Goal: Task Accomplishment & Management: Use online tool/utility

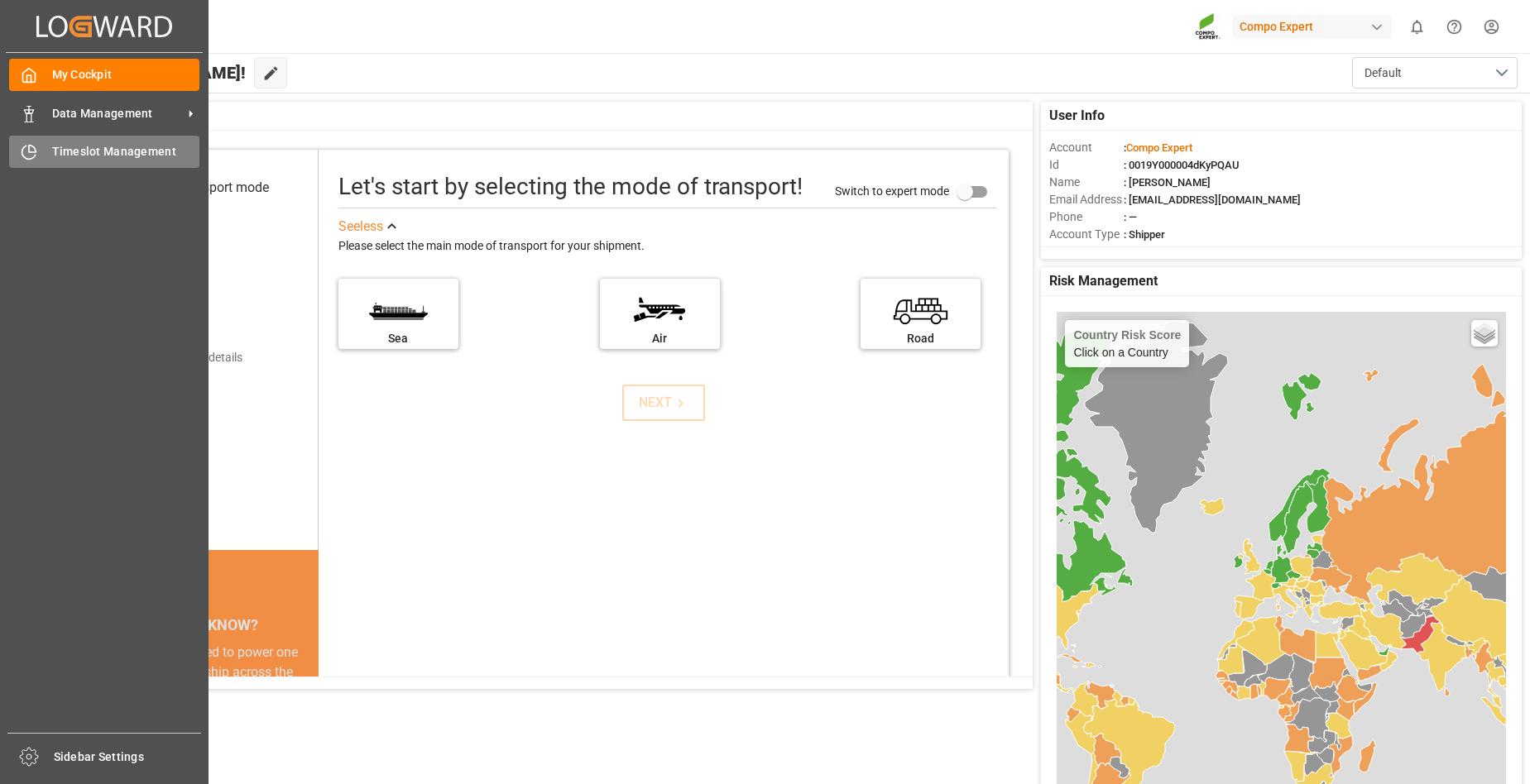
click at [86, 148] on span "Timeslot Management" at bounding box center [127, 152] width 148 height 18
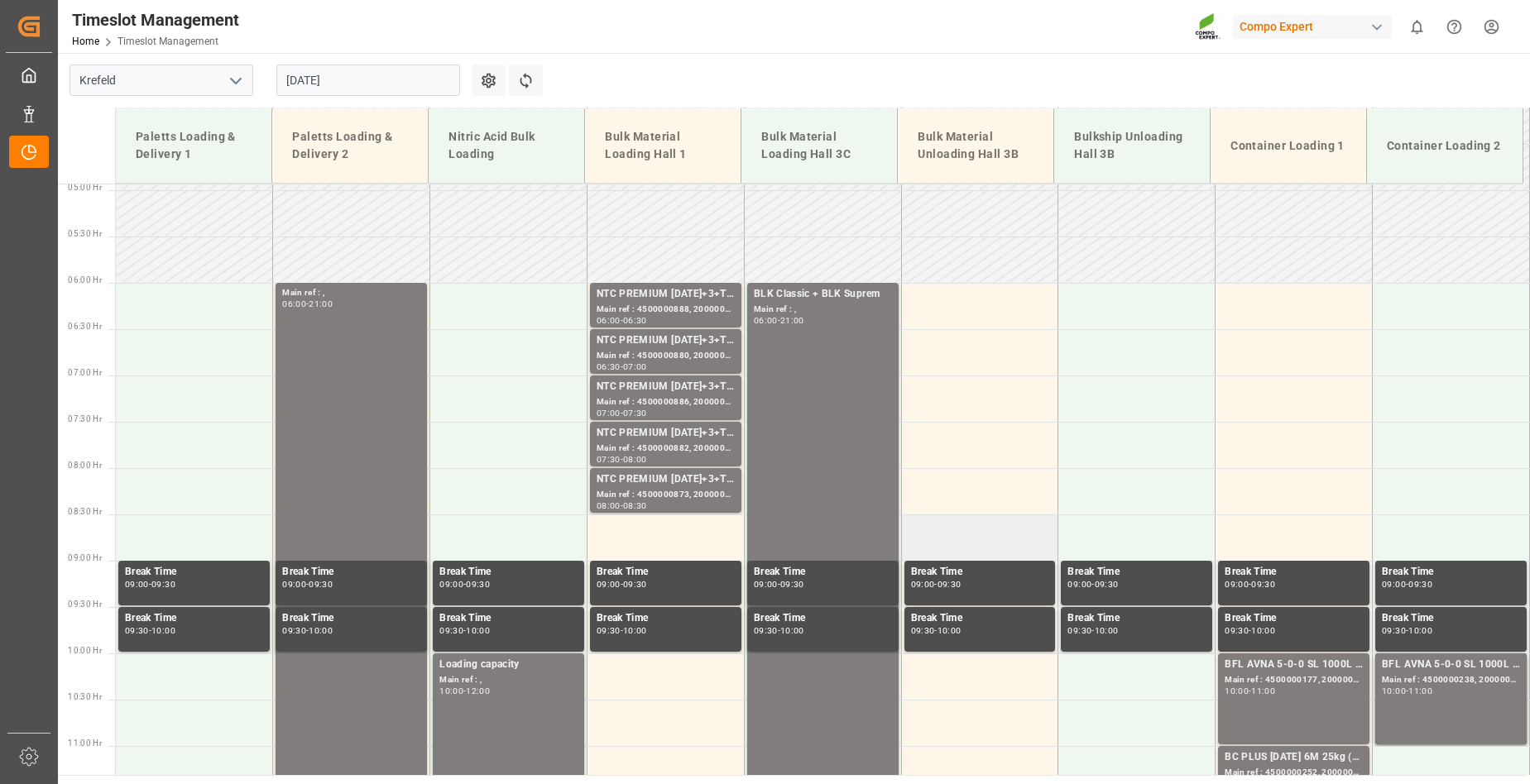
scroll to position [447, 0]
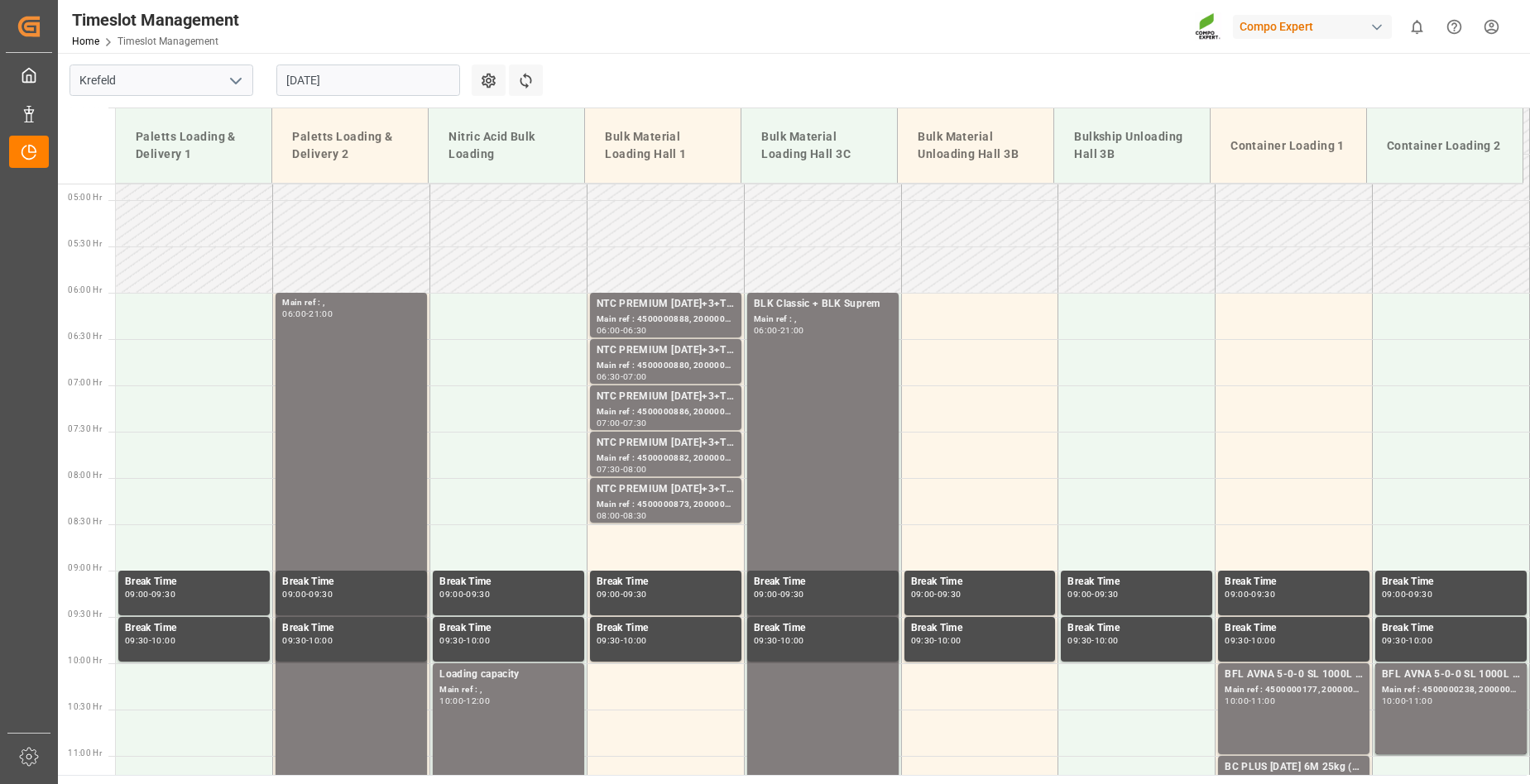
click at [362, 88] on input "[DATE]" at bounding box center [368, 80] width 184 height 31
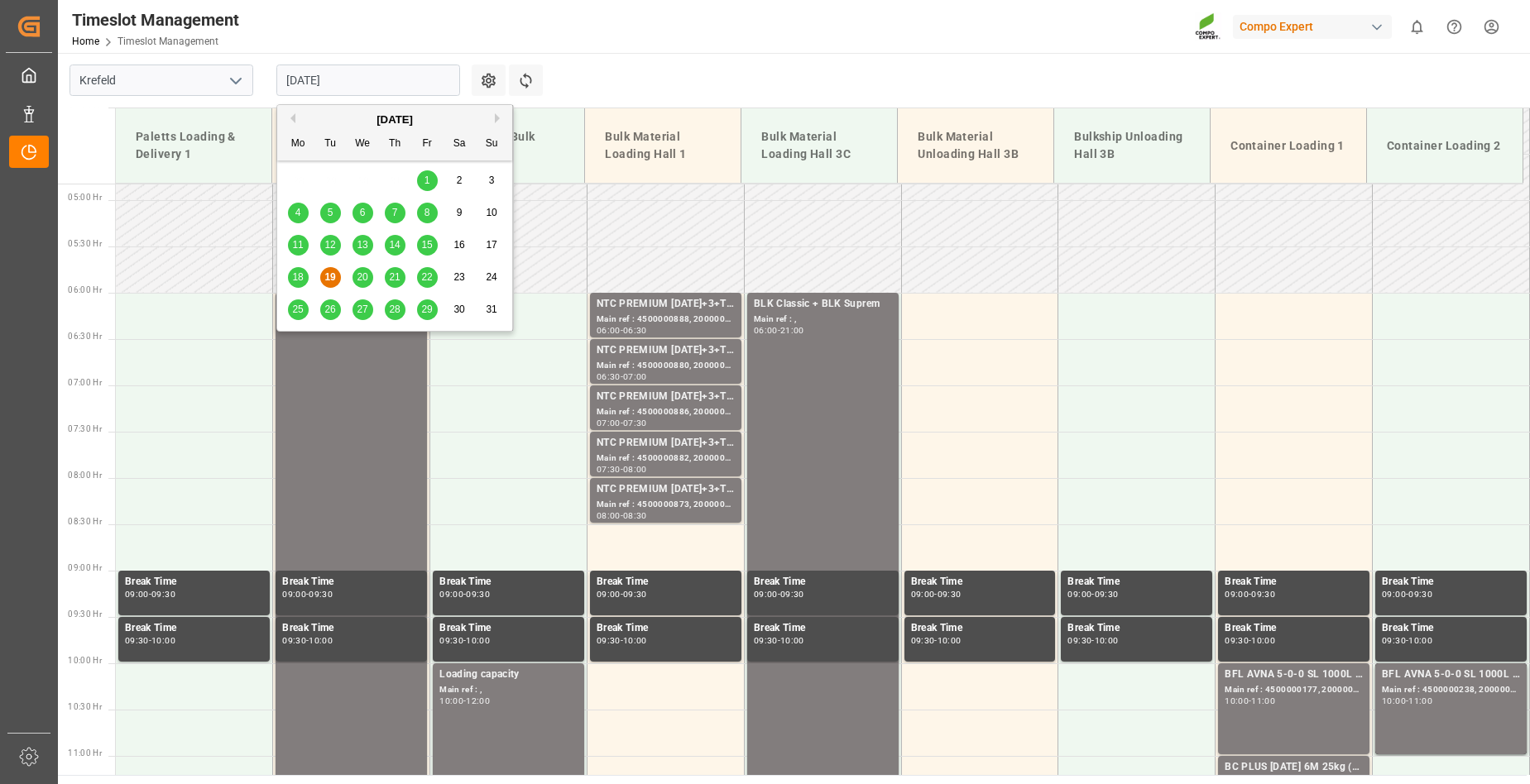
click at [361, 280] on span "20" at bounding box center [361, 278] width 11 height 12
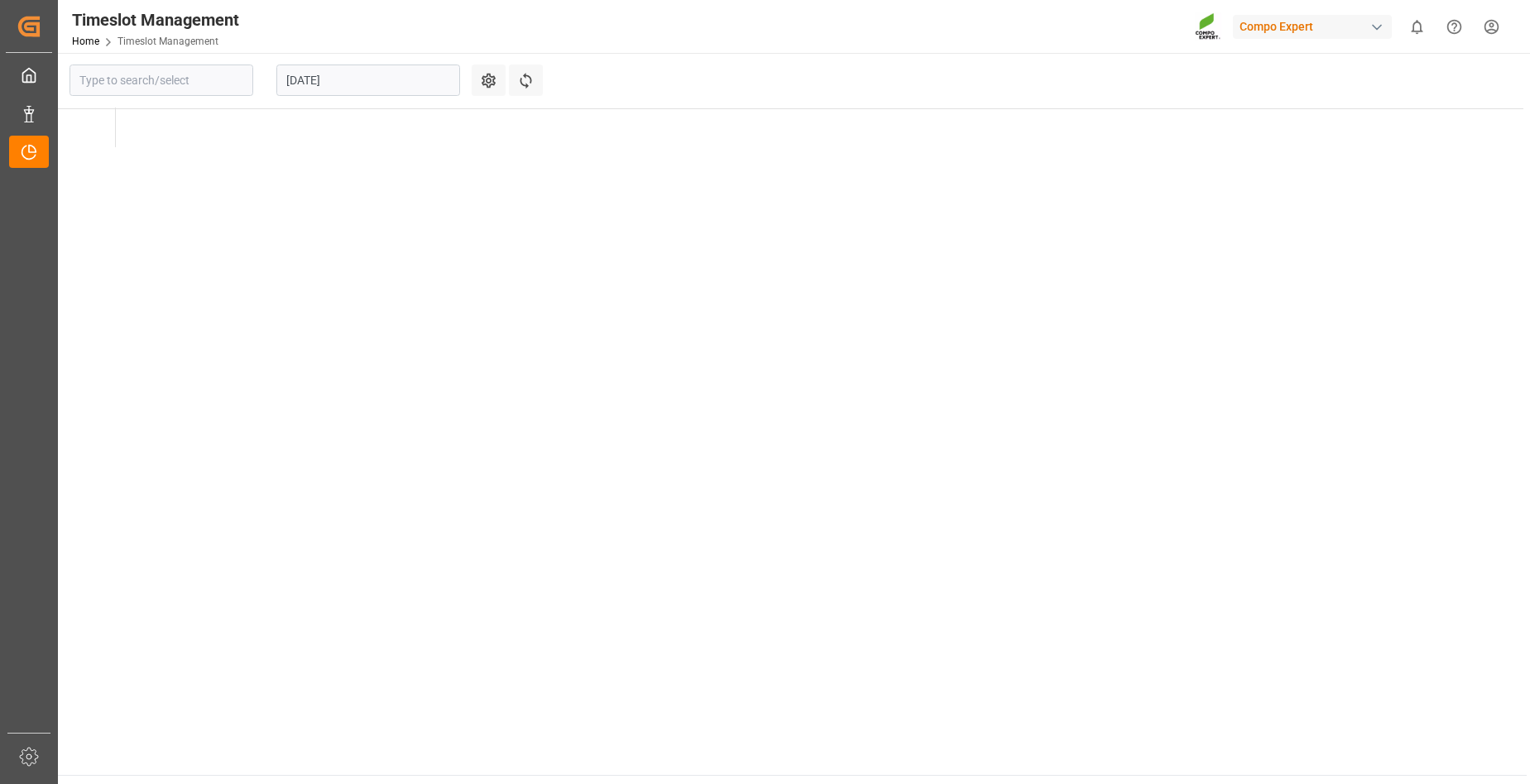
type input "Krefeld"
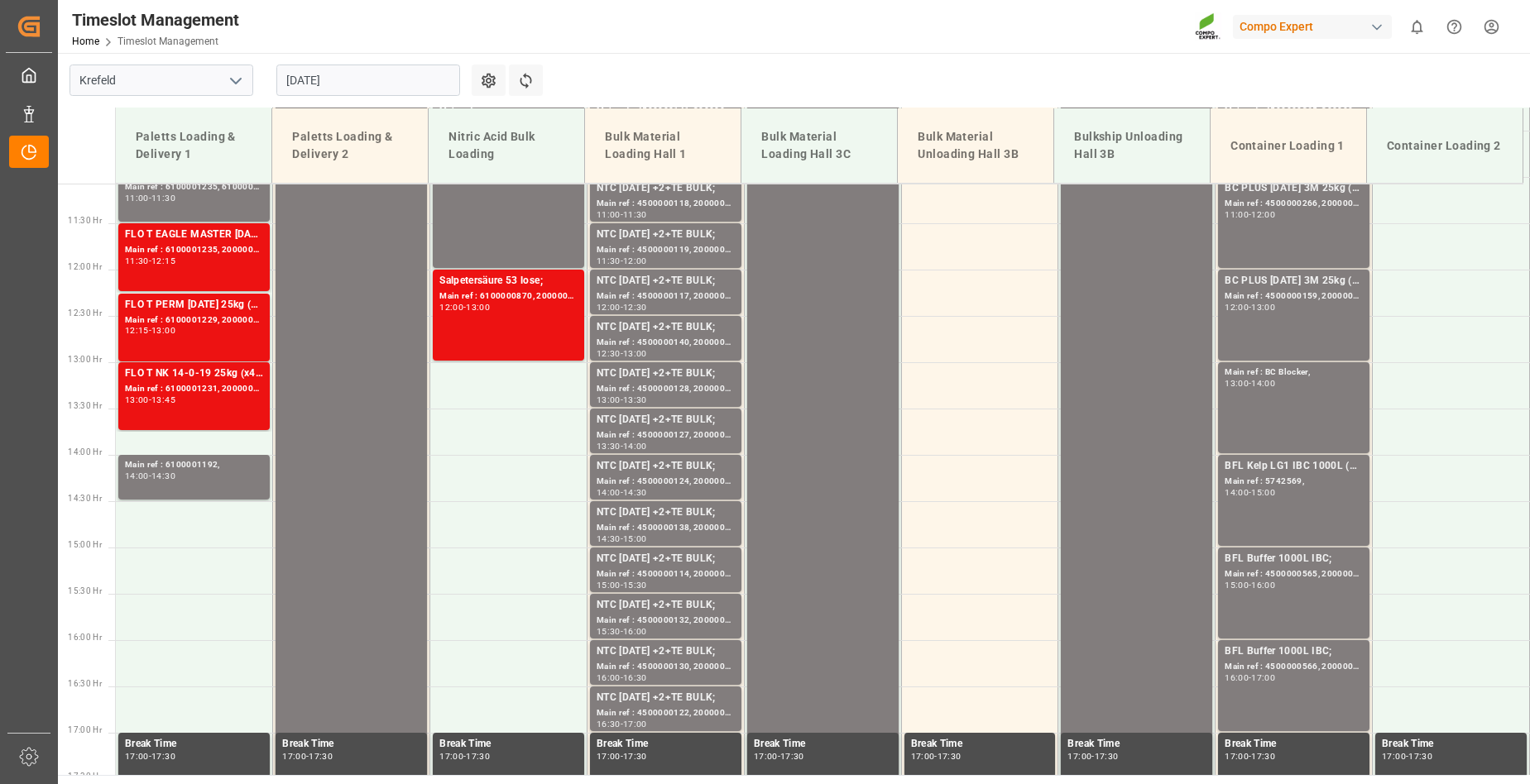
scroll to position [281, 0]
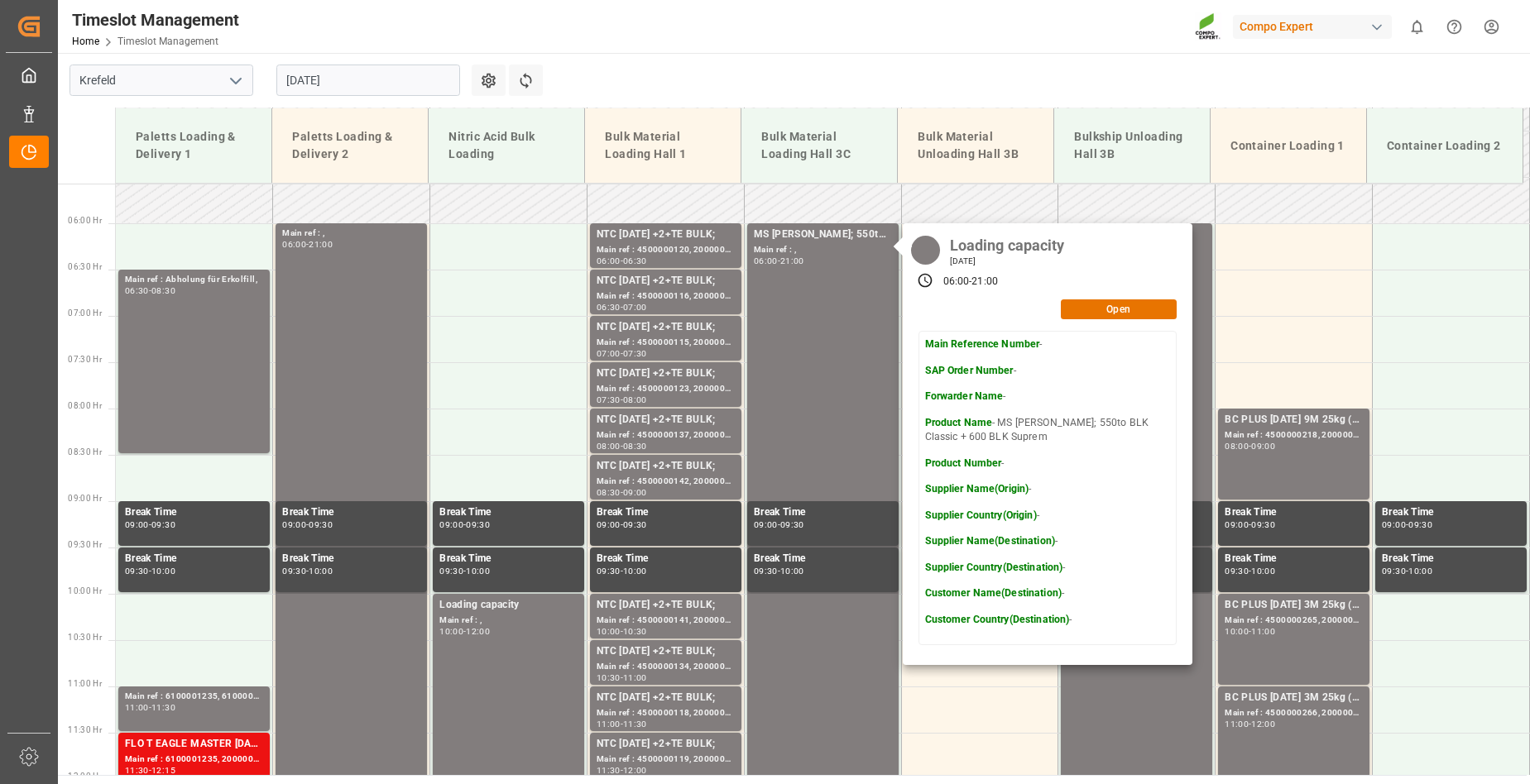
scroll to position [447, 0]
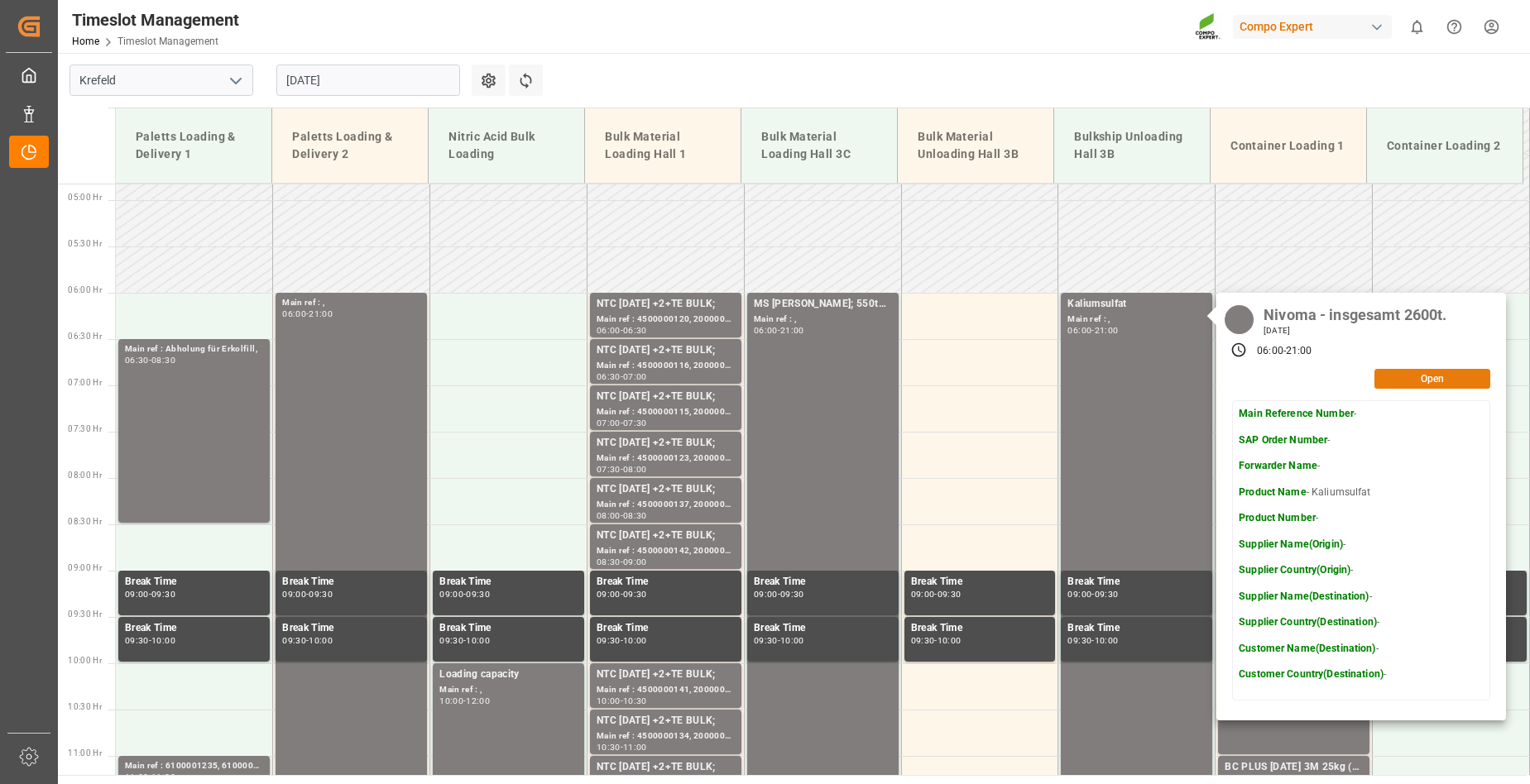
click at [1397, 376] on button "Open" at bounding box center [1432, 379] width 116 height 19
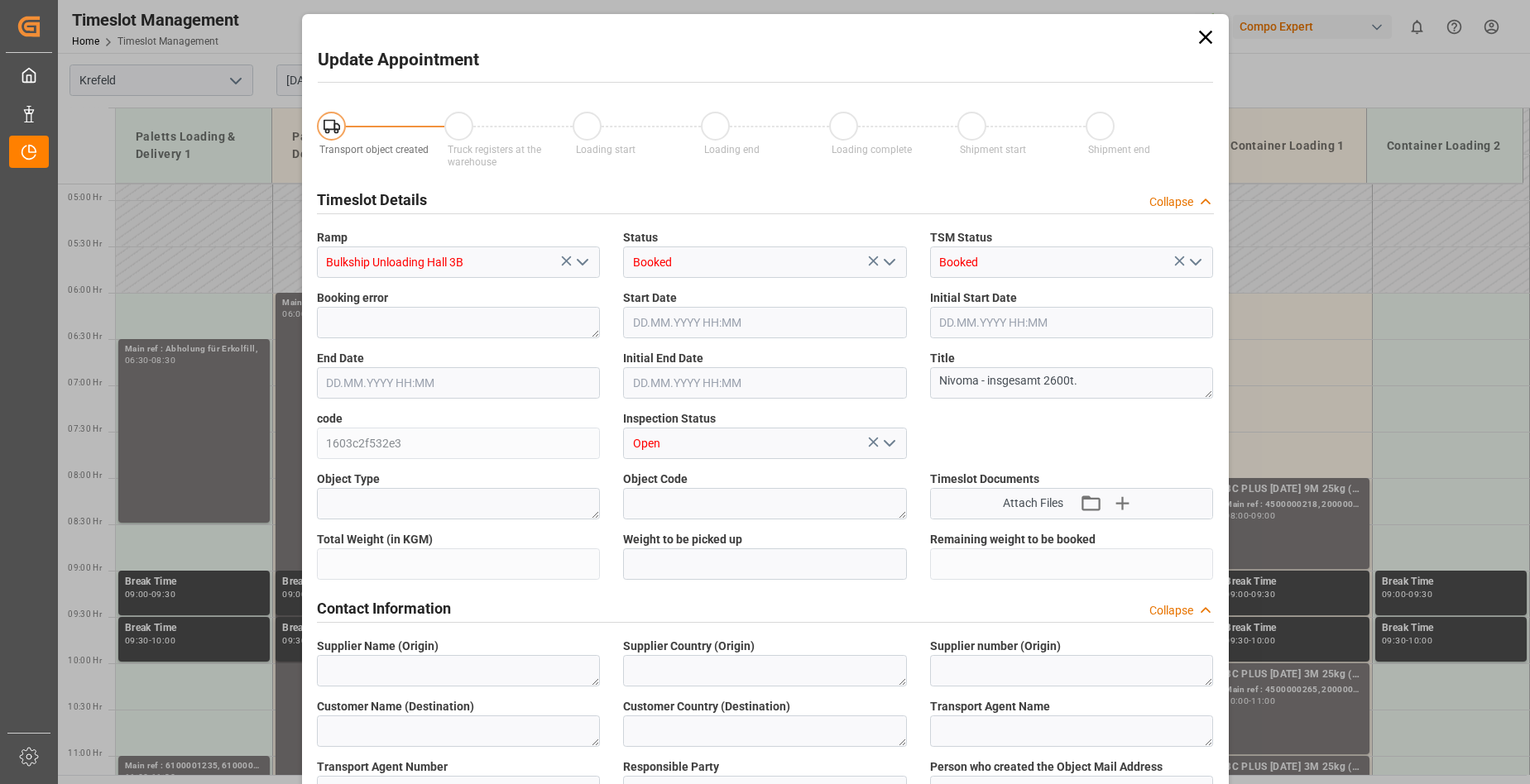
type input "1300000"
type input "[DATE] 06:00"
type input "[DATE] 21:00"
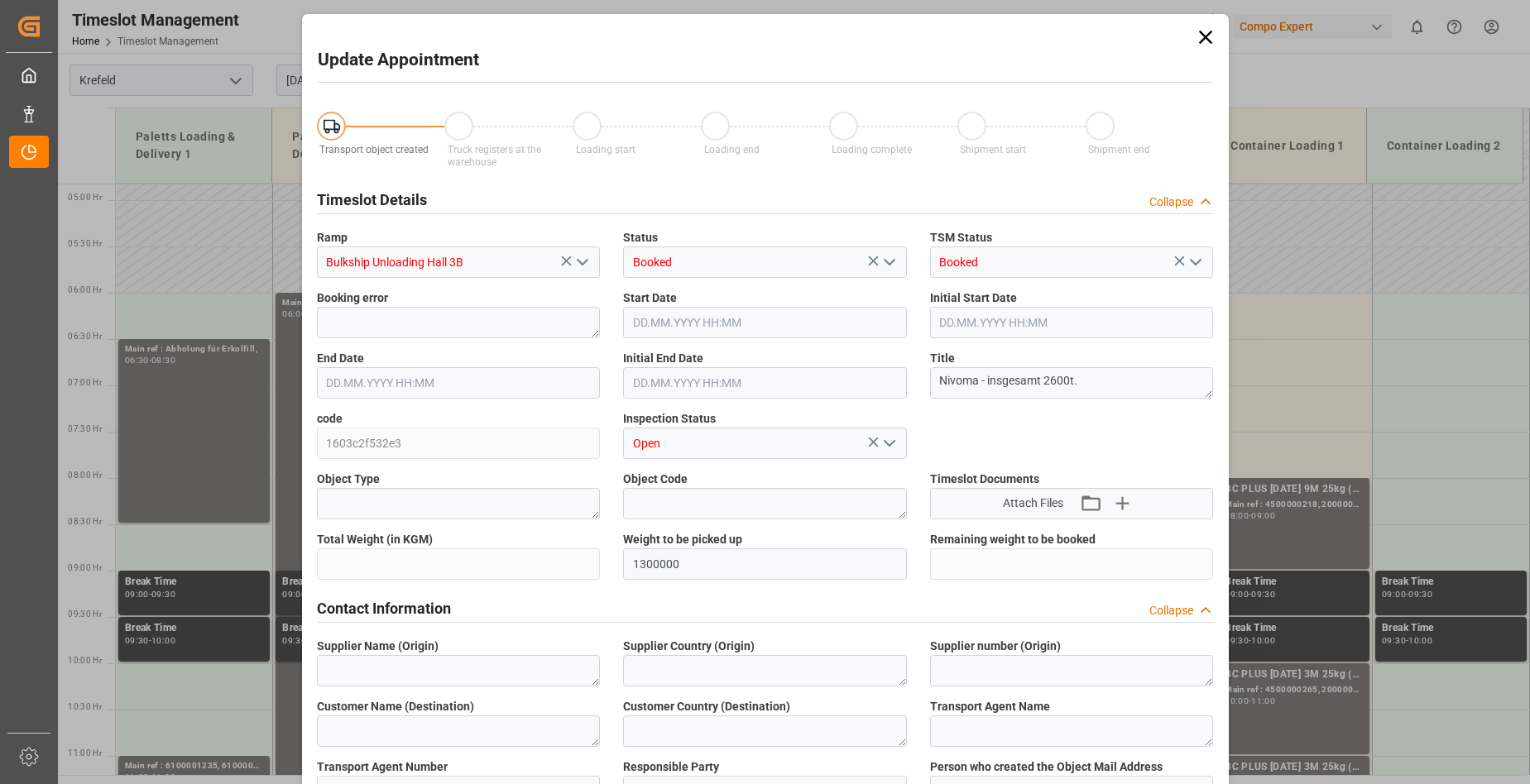
type input "[DATE] 11:44"
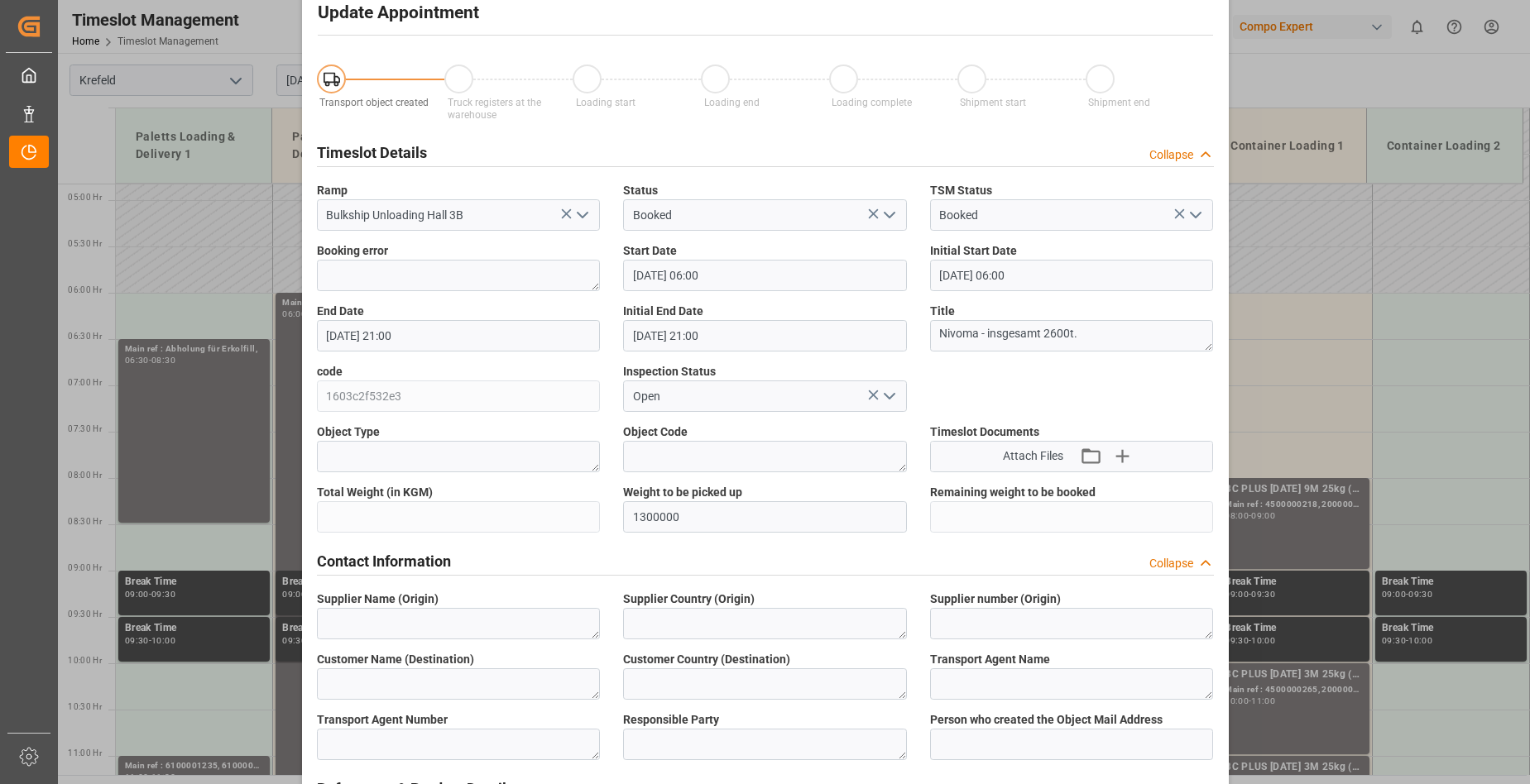
scroll to position [0, 0]
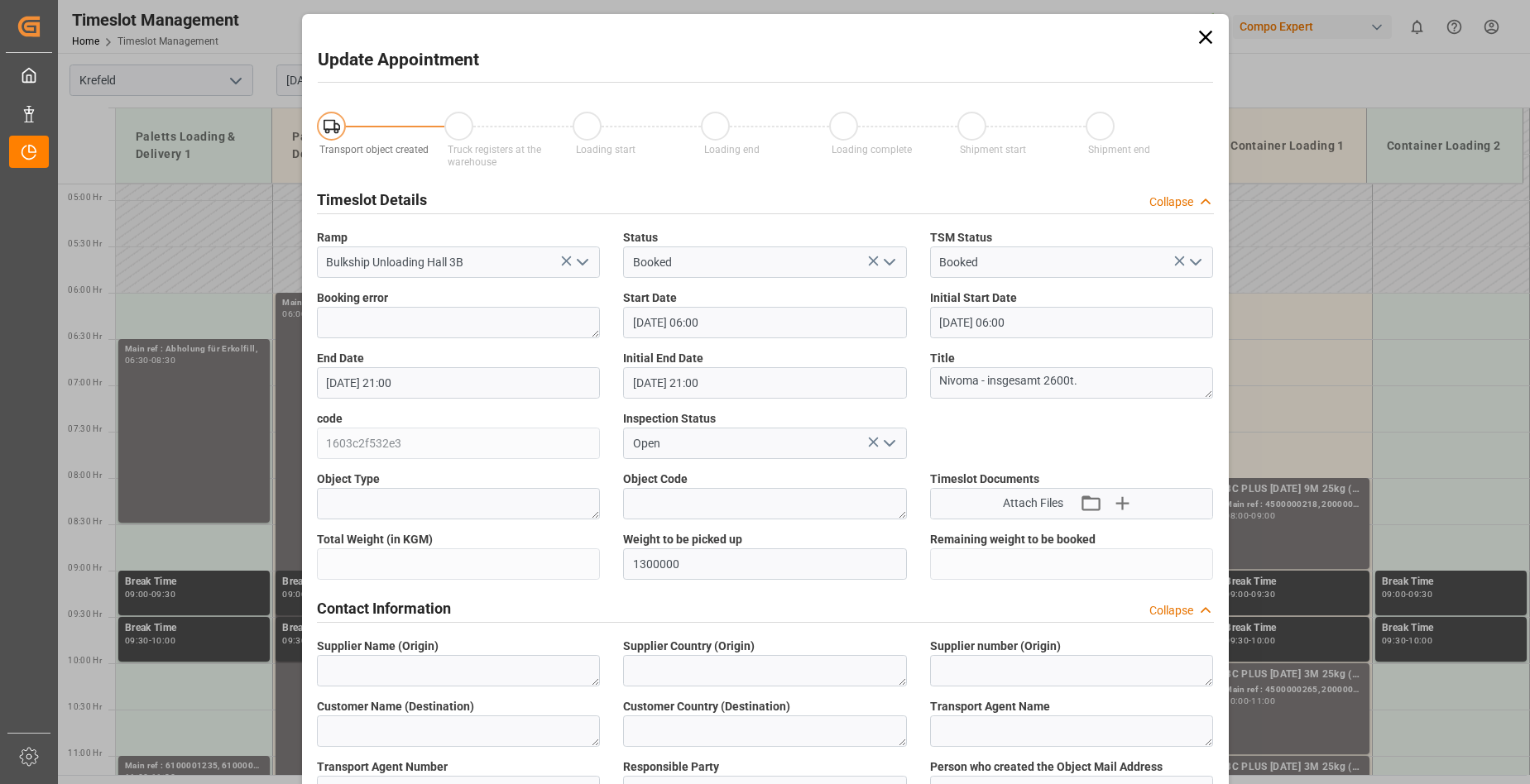
click at [1204, 34] on icon at bounding box center [1206, 37] width 23 height 23
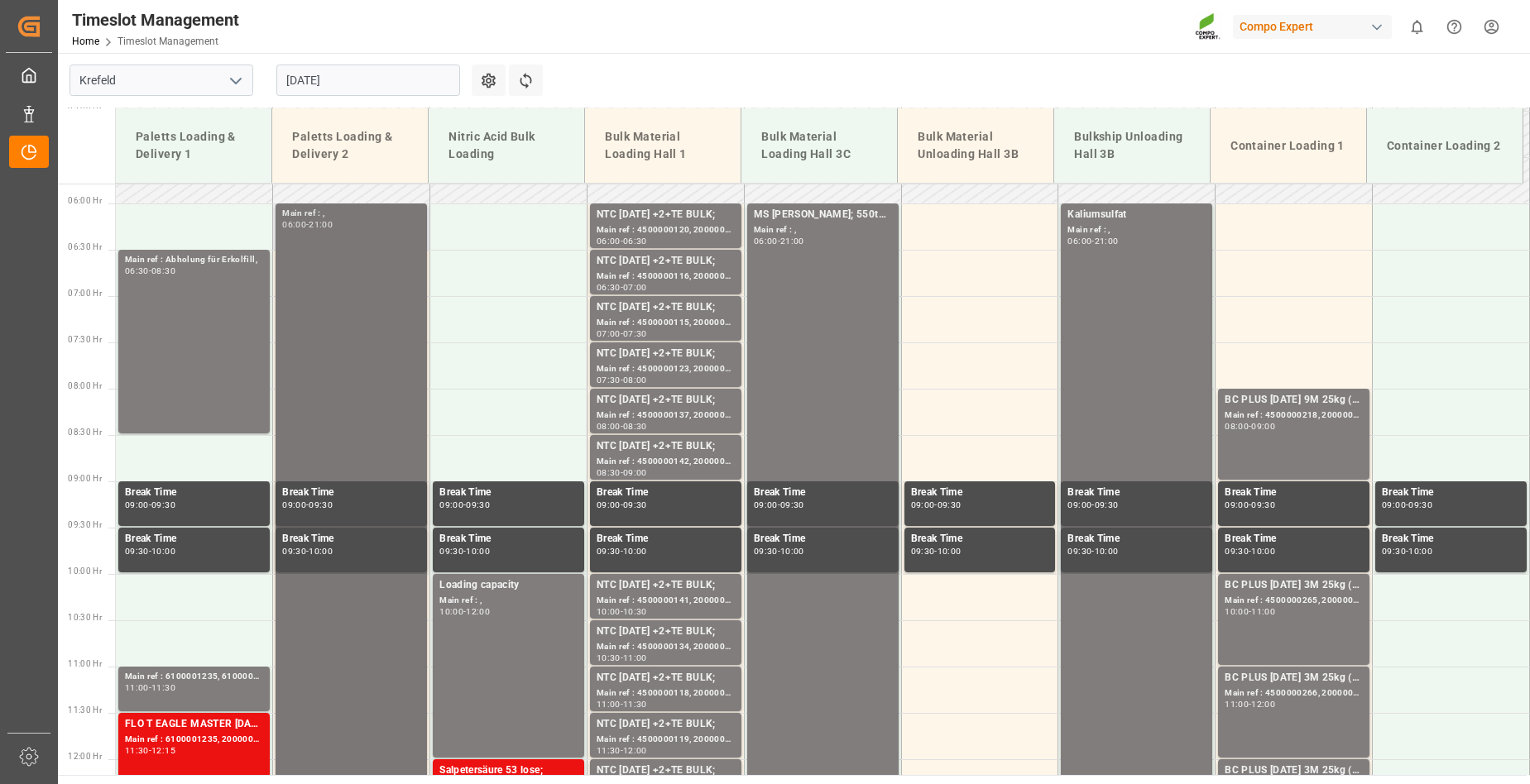
scroll to position [530, 0]
